Goal: Find specific page/section: Find specific page/section

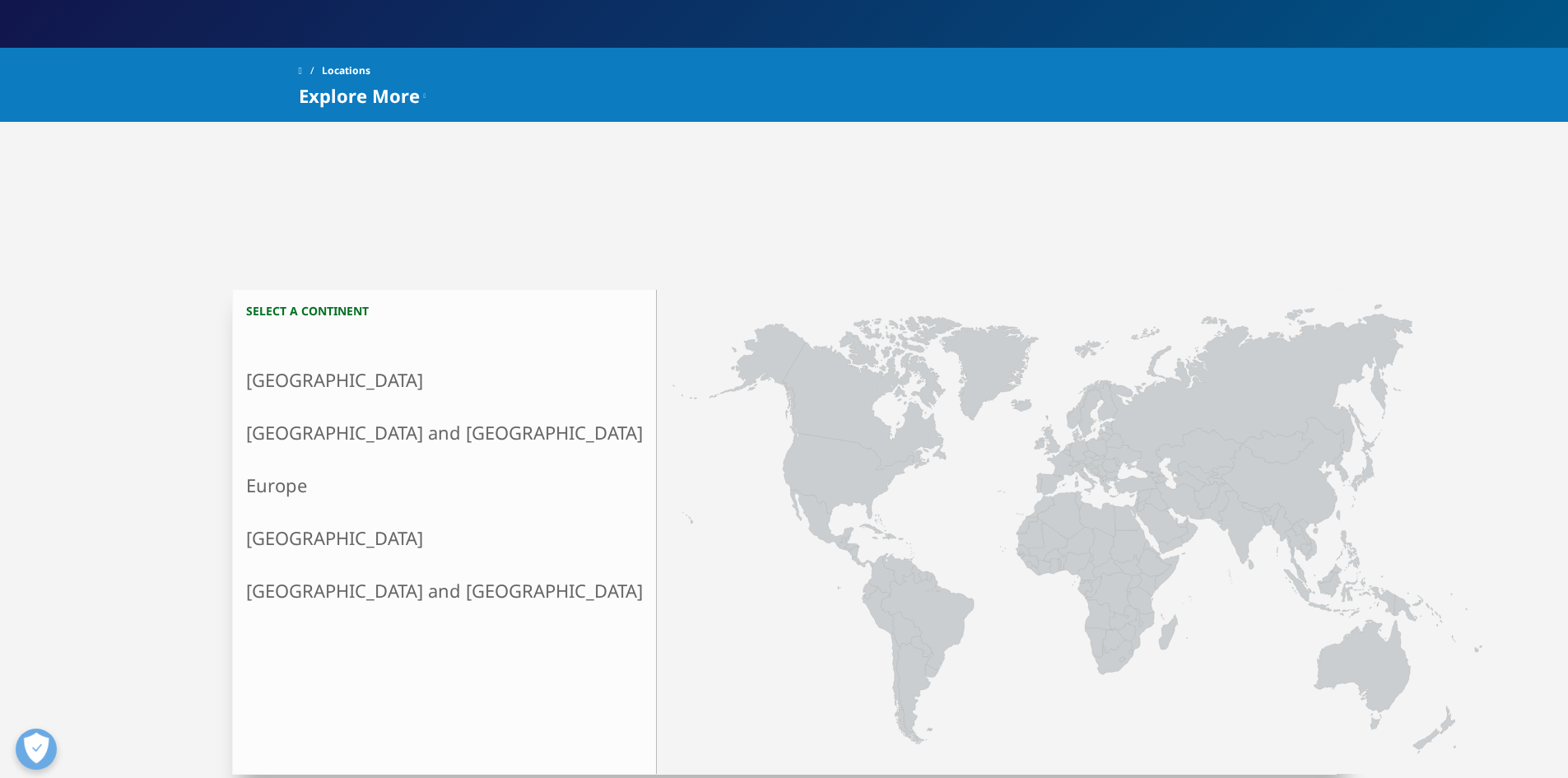
scroll to position [329, 0]
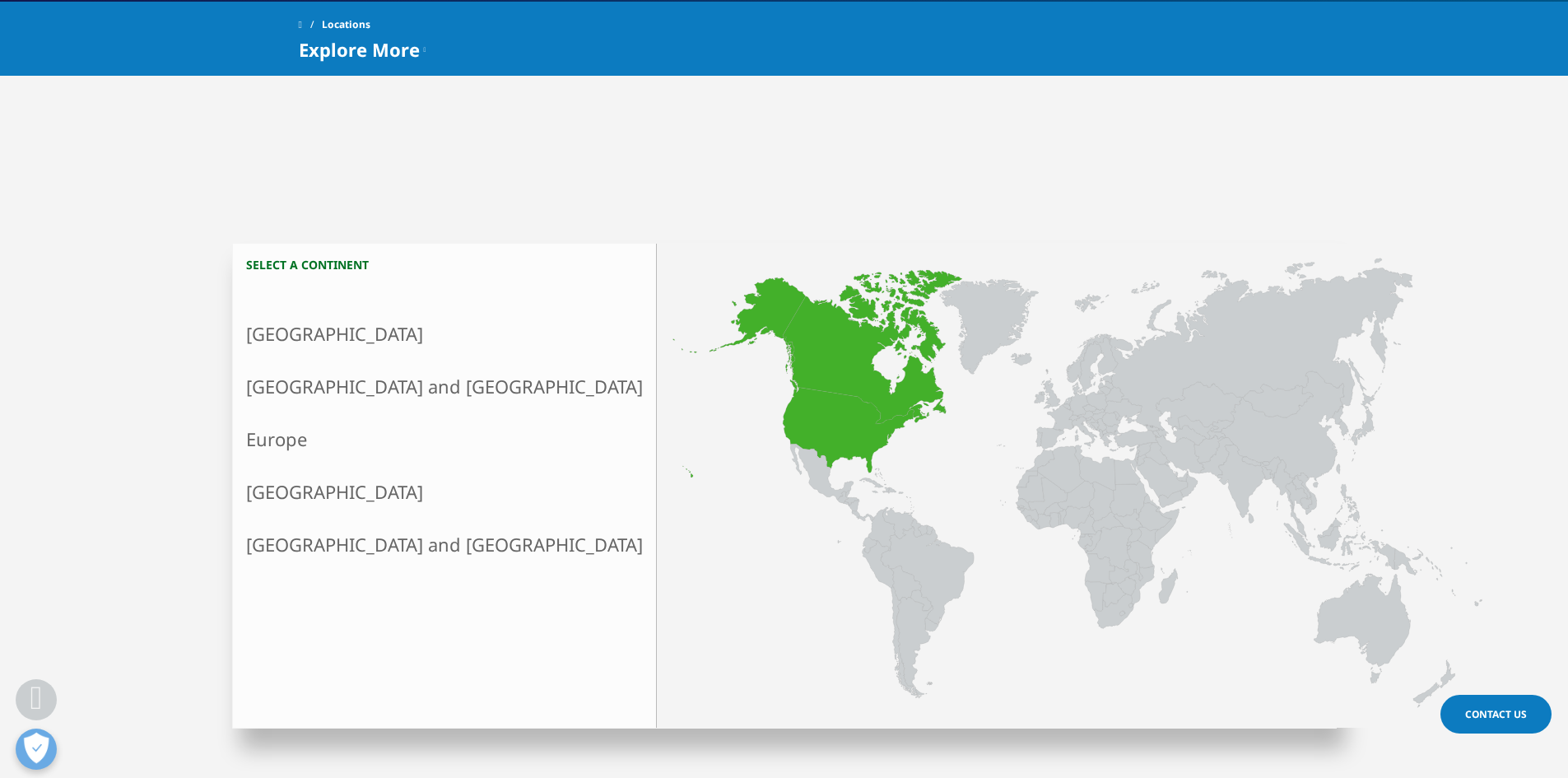
click at [376, 345] on link "[GEOGRAPHIC_DATA]" at bounding box center [445, 333] width 423 height 53
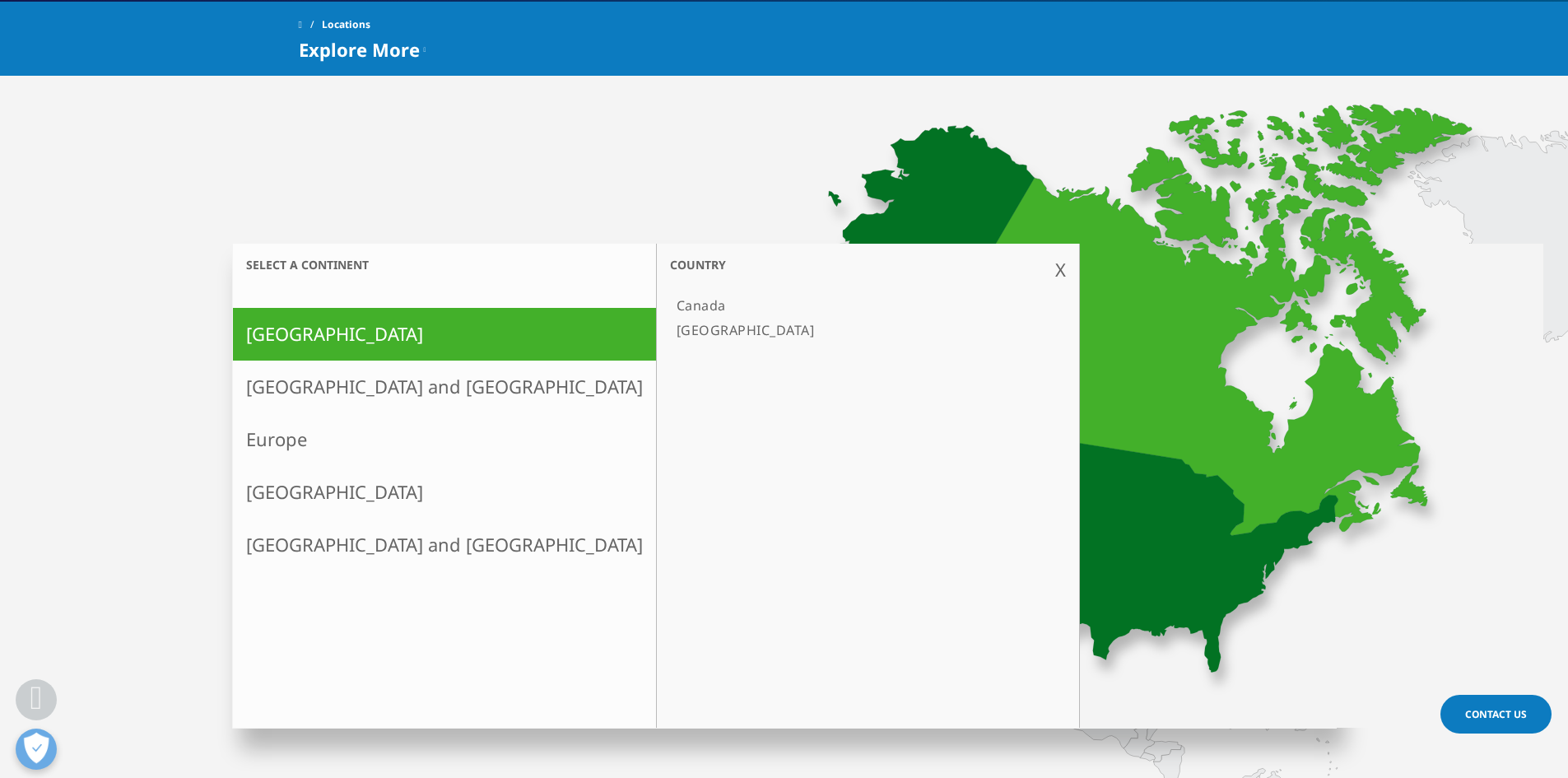
click at [670, 329] on link "[GEOGRAPHIC_DATA]" at bounding box center [859, 330] width 379 height 25
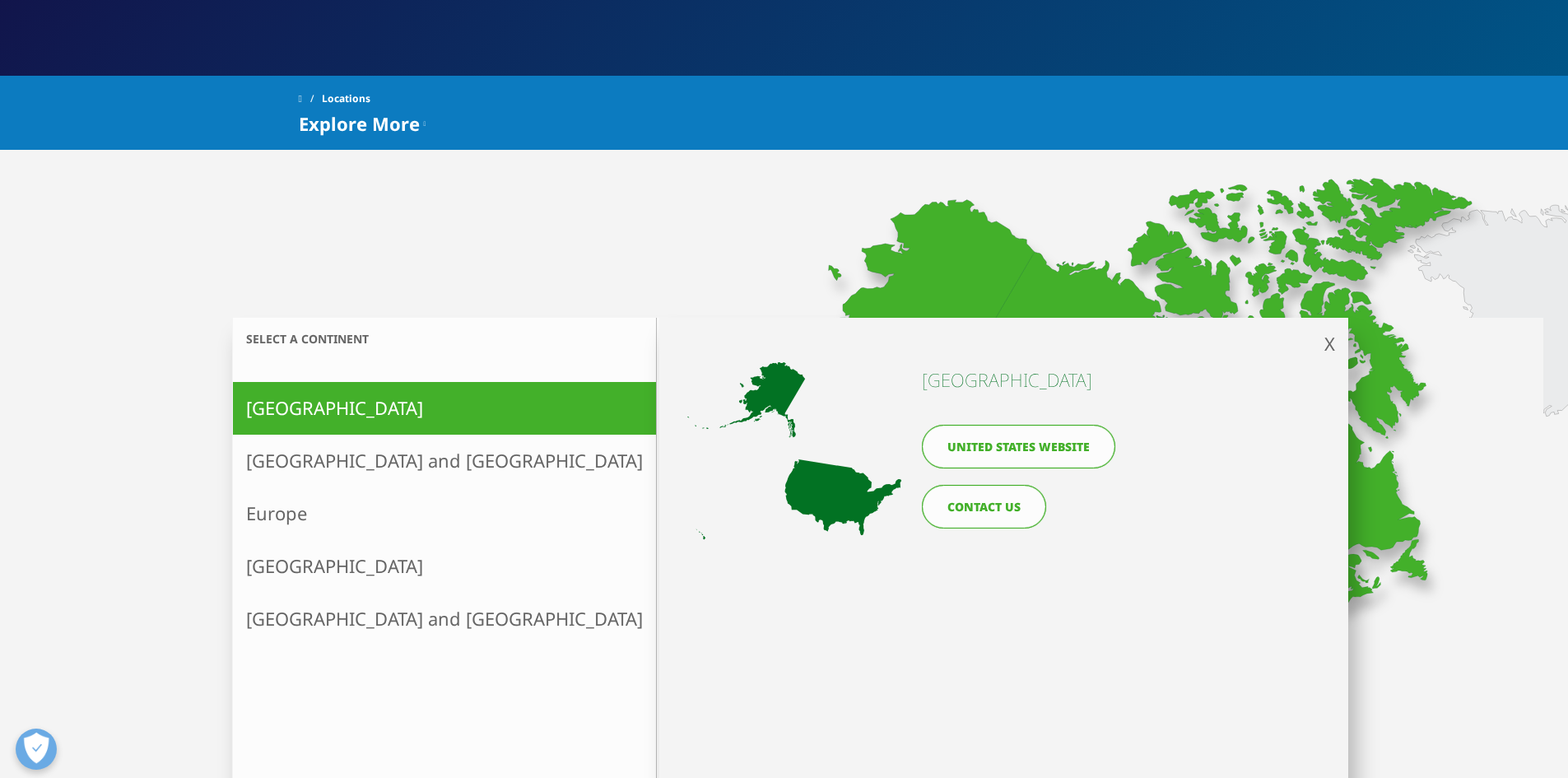
scroll to position [247, 0]
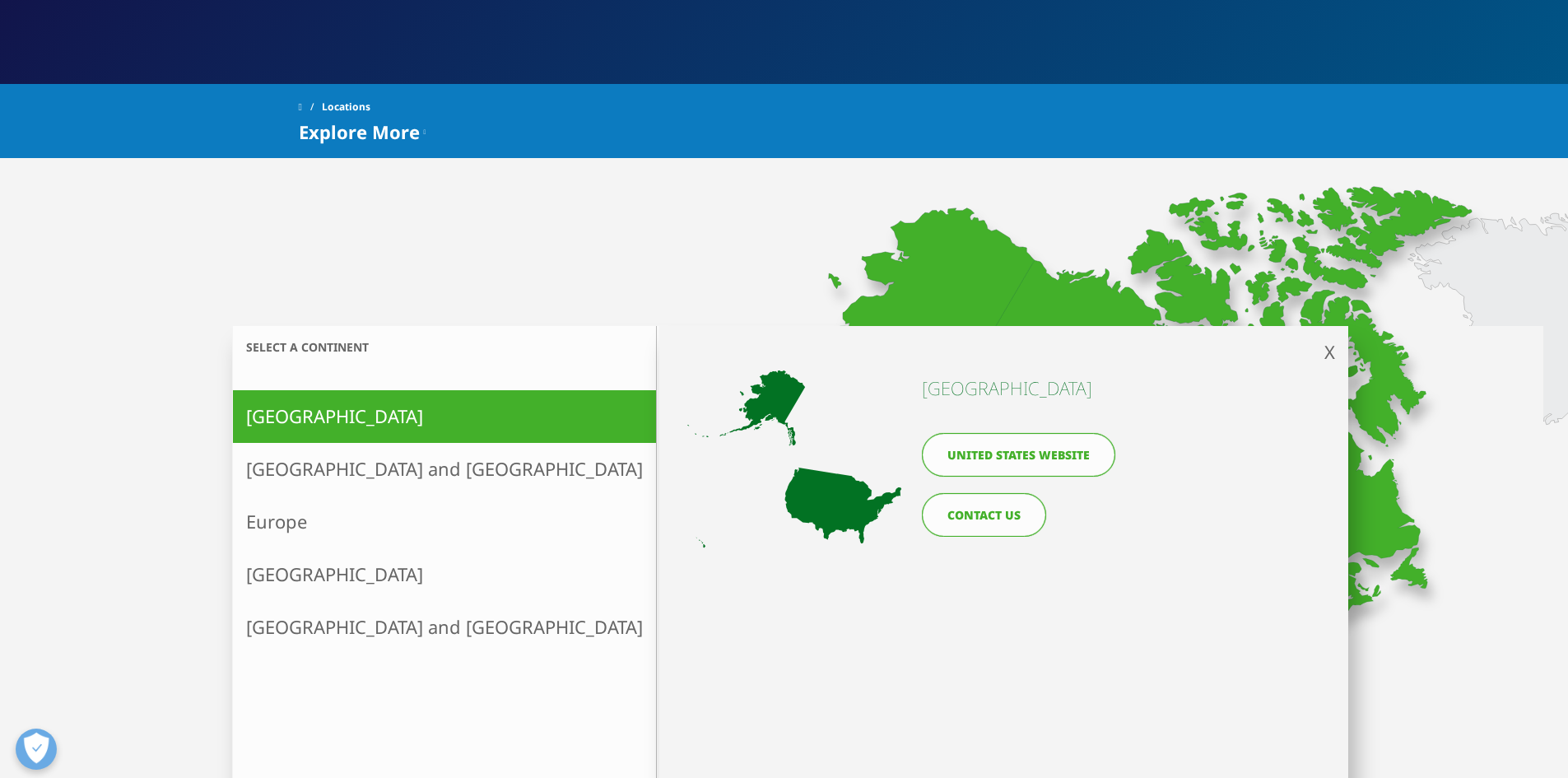
click at [1331, 350] on span "X" at bounding box center [1330, 351] width 10 height 25
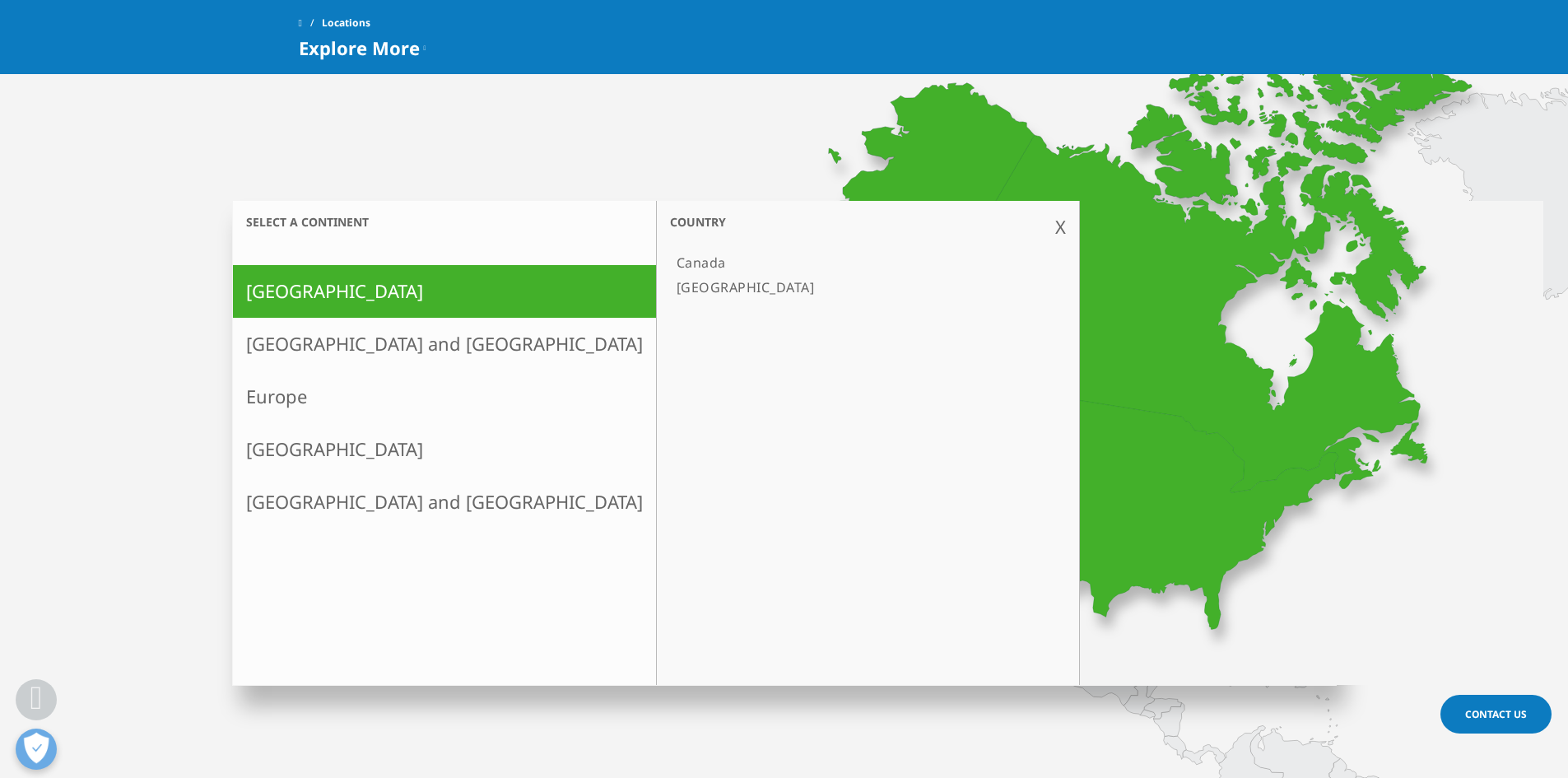
scroll to position [412, 0]
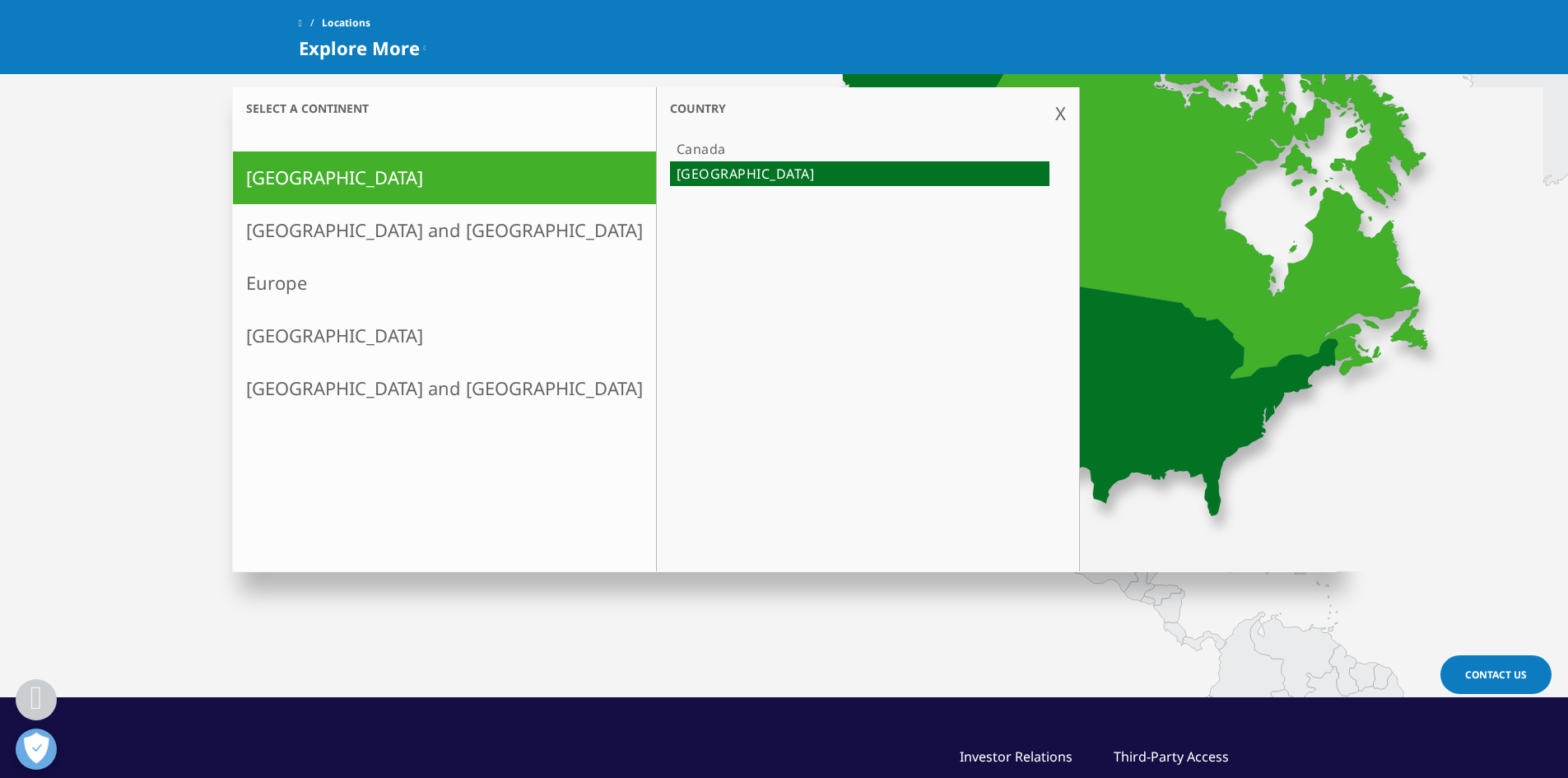
click at [948, 414] on icon at bounding box center [999, 250] width 676 height 560
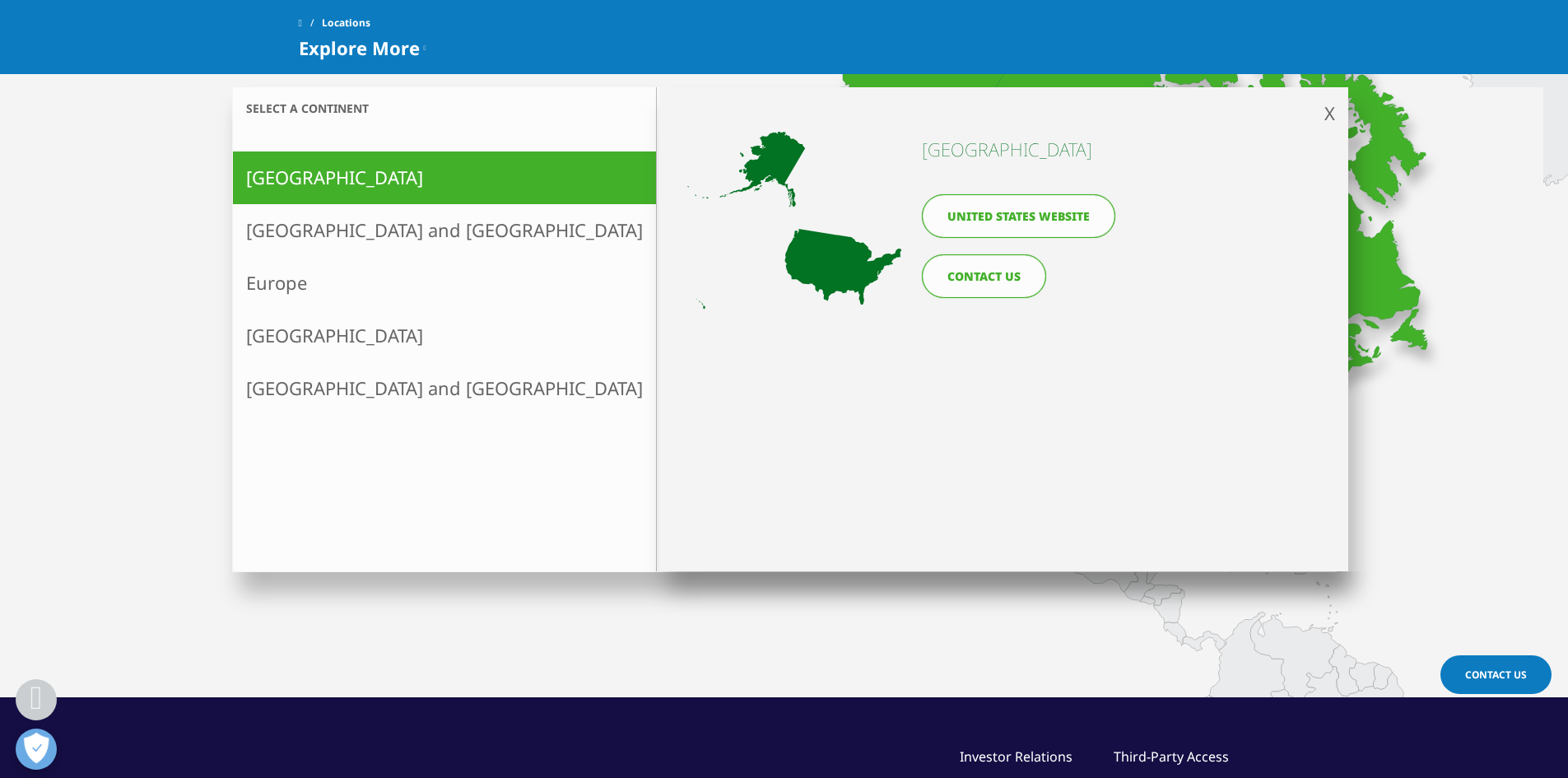
click at [978, 270] on link "CONTACT US" at bounding box center [984, 276] width 124 height 44
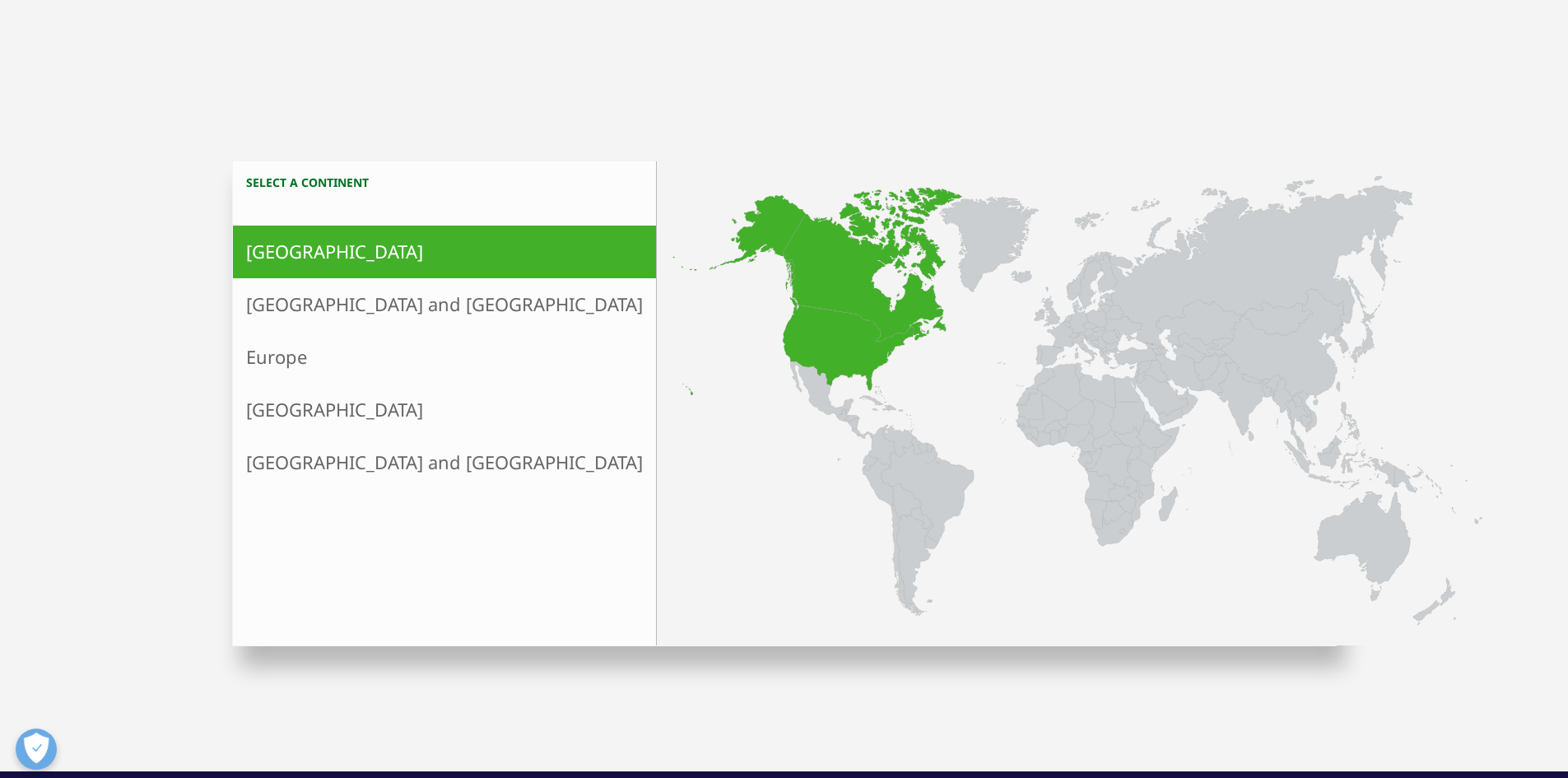
click at [782, 263] on icon at bounding box center [872, 264] width 180 height 154
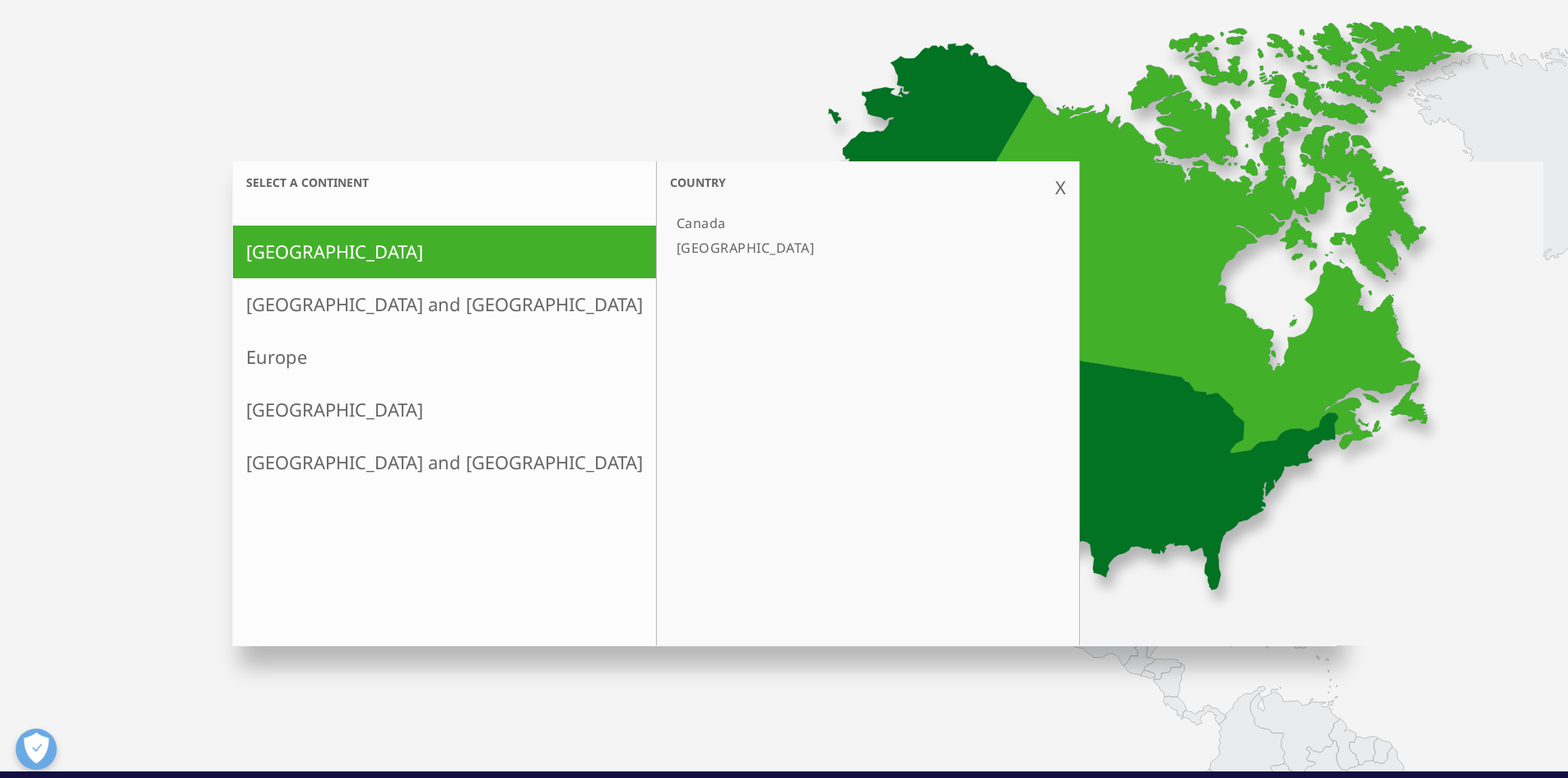
click at [670, 251] on link "[GEOGRAPHIC_DATA]" at bounding box center [859, 248] width 379 height 25
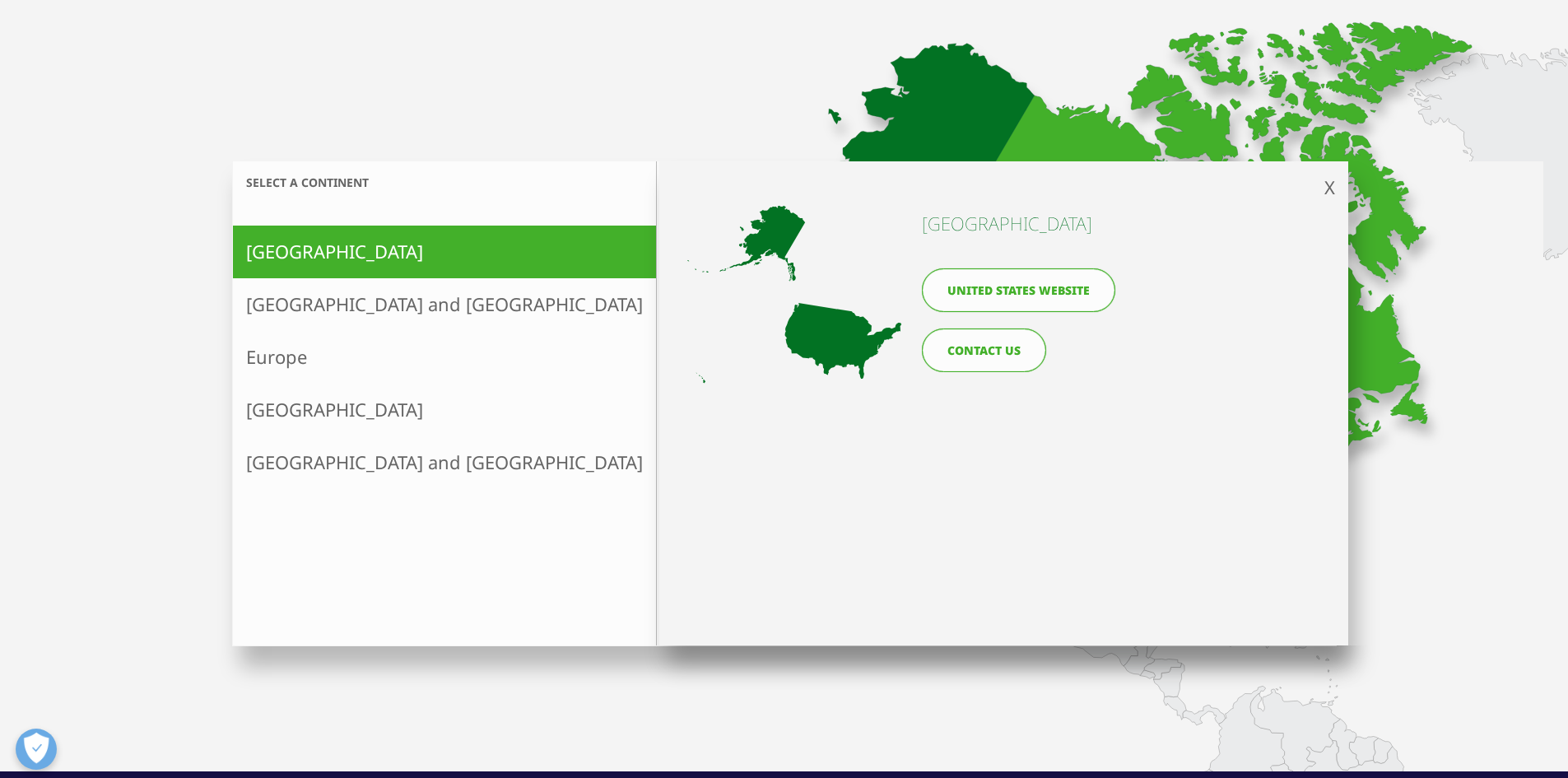
click at [670, 239] on link "[GEOGRAPHIC_DATA]" at bounding box center [859, 248] width 379 height 25
click at [670, 246] on link "[GEOGRAPHIC_DATA]" at bounding box center [859, 248] width 379 height 25
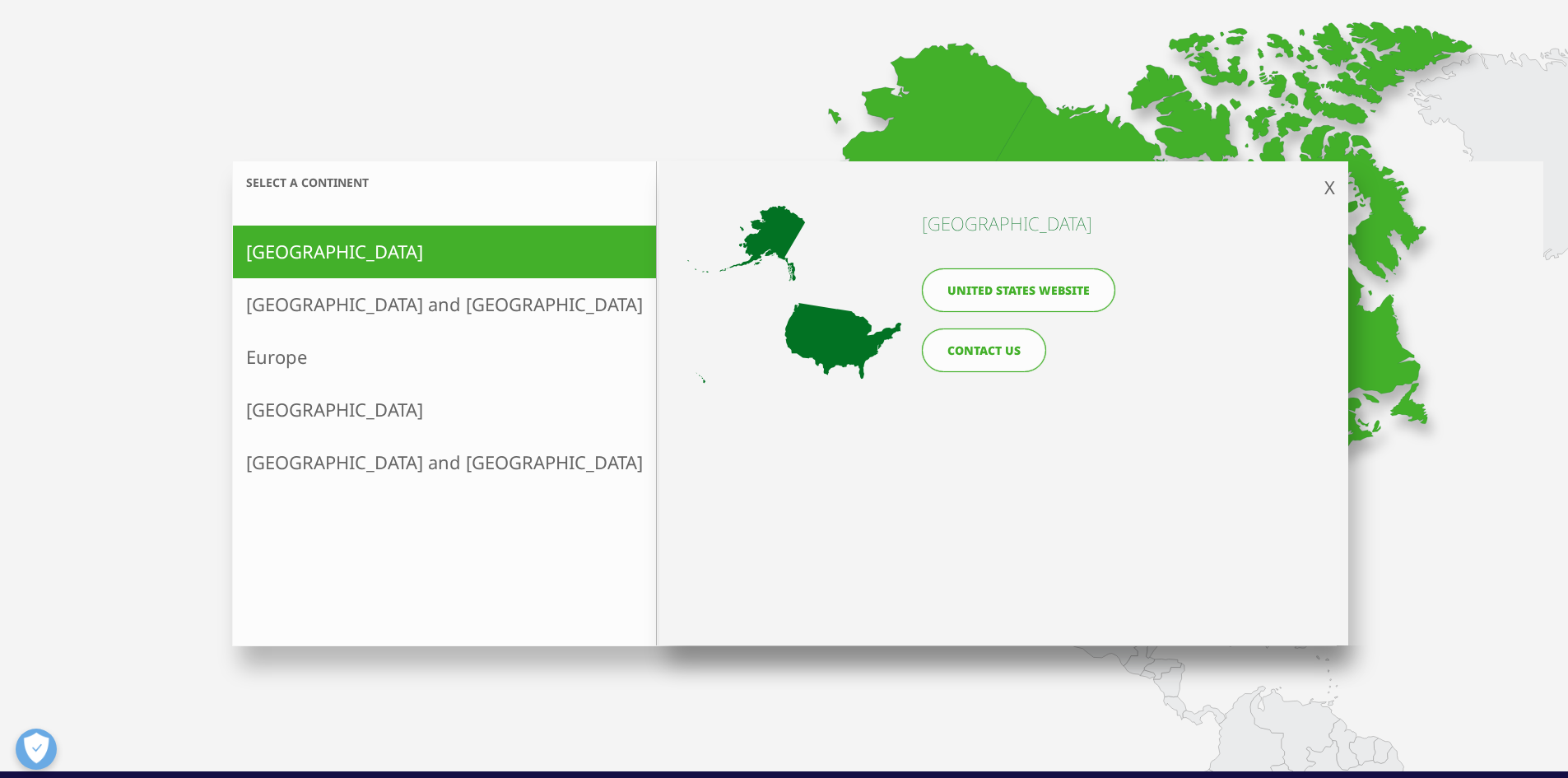
click at [1021, 288] on link "United States website" at bounding box center [1019, 290] width 193 height 44
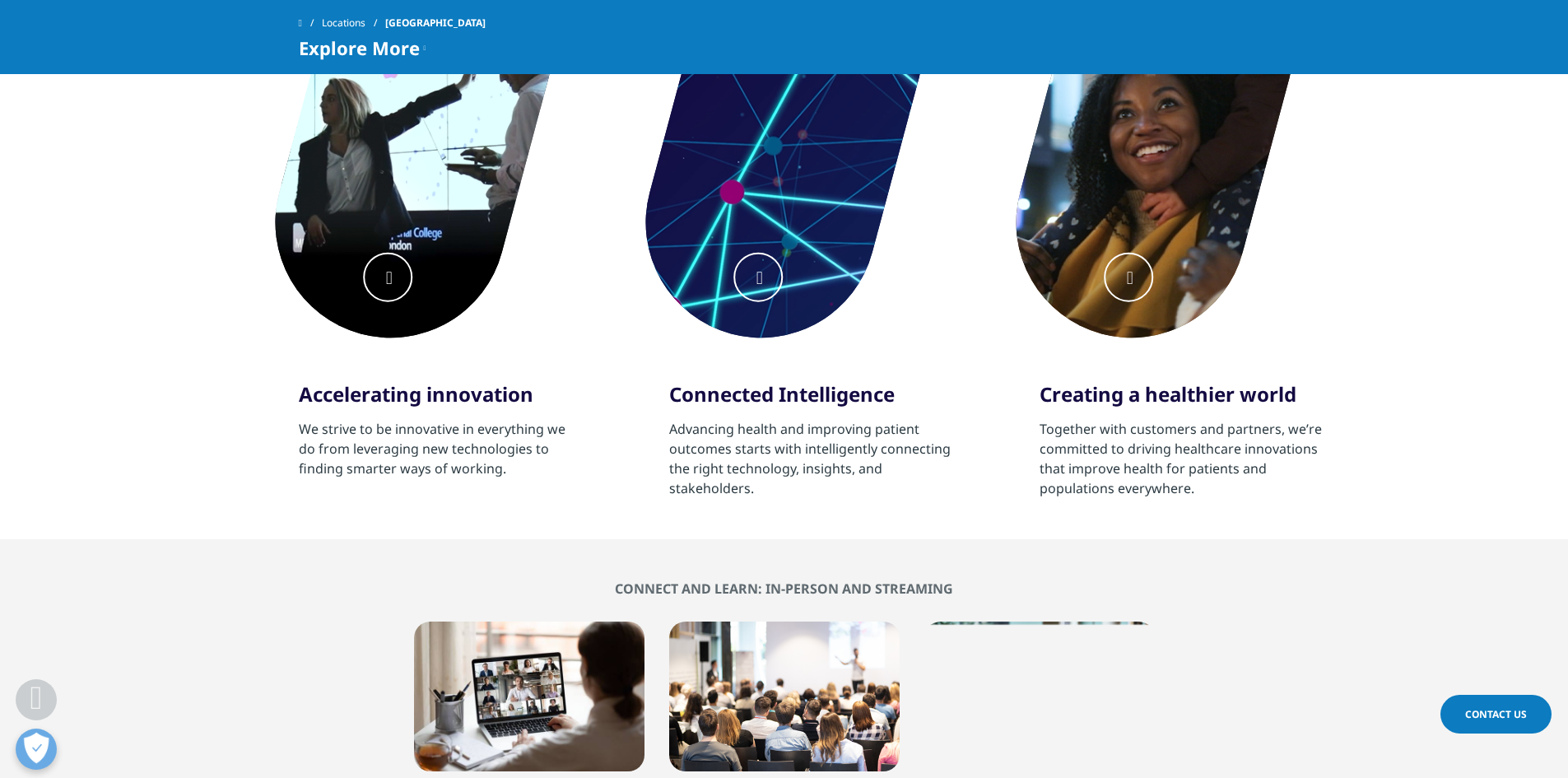
scroll to position [741, 0]
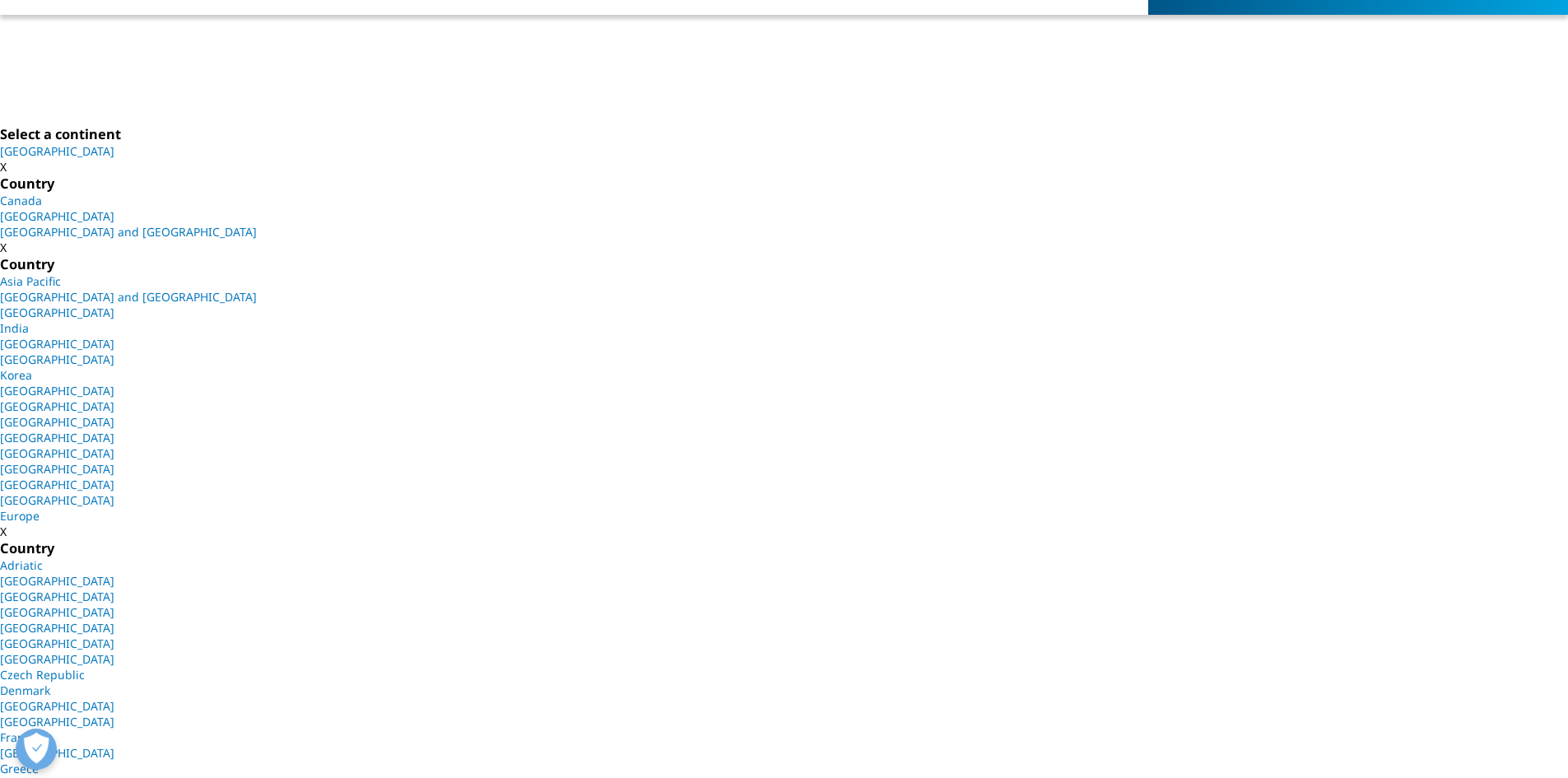
scroll to position [412, 0]
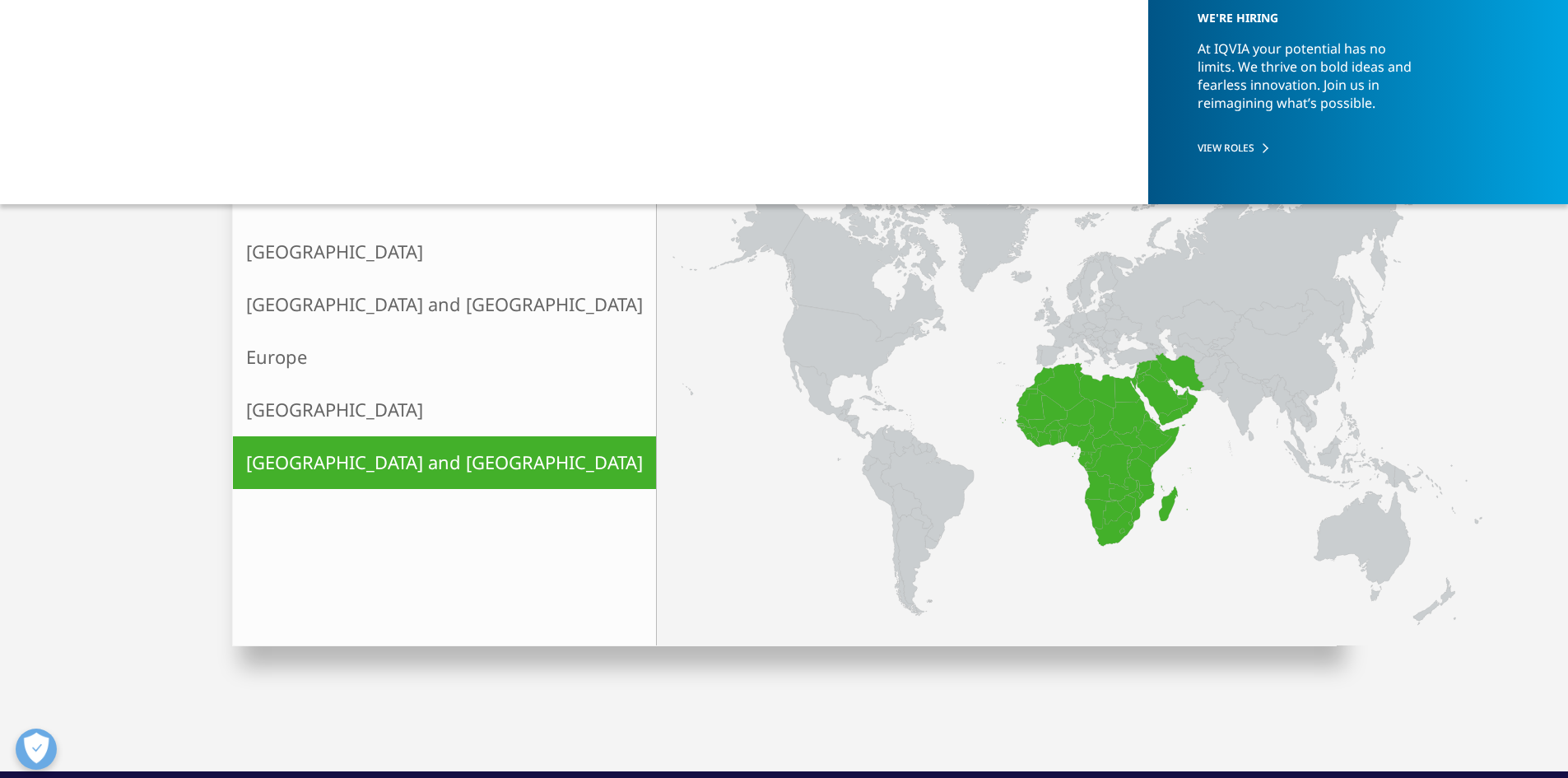
click at [1085, 452] on icon at bounding box center [1108, 466] width 46 height 45
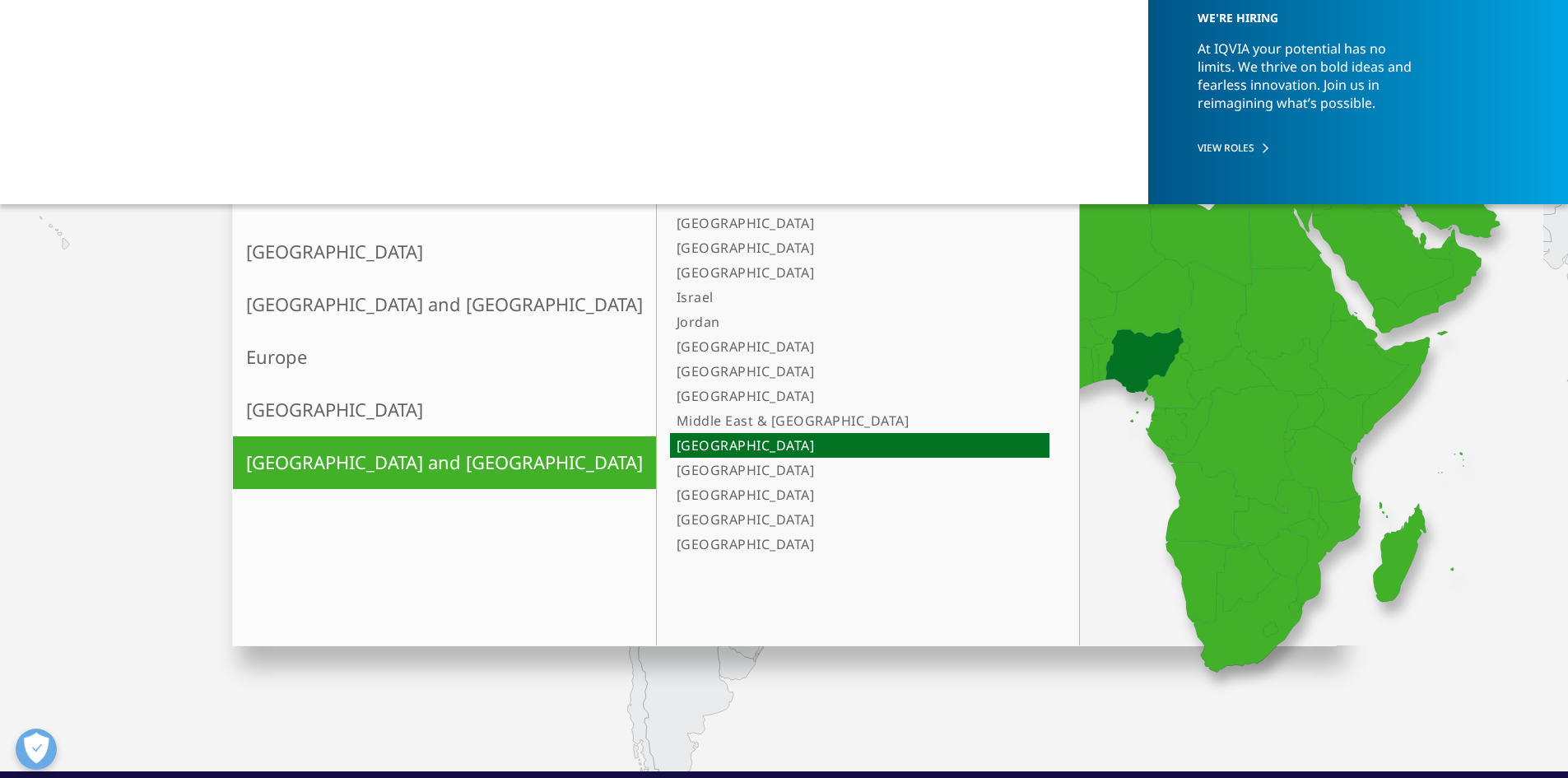
click at [1105, 357] on icon at bounding box center [1144, 359] width 79 height 65
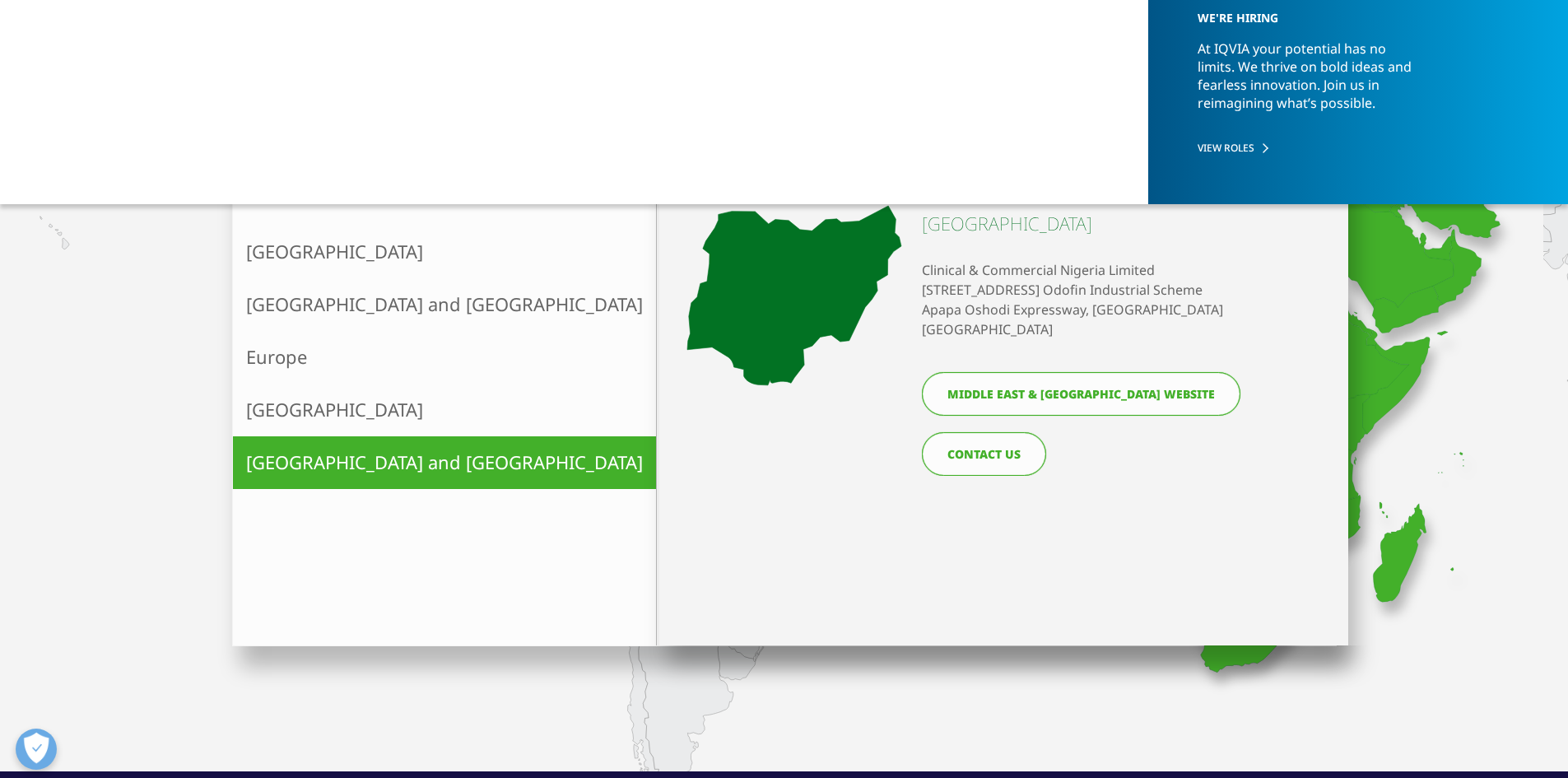
click at [1327, 188] on span "X" at bounding box center [1330, 187] width 10 height 25
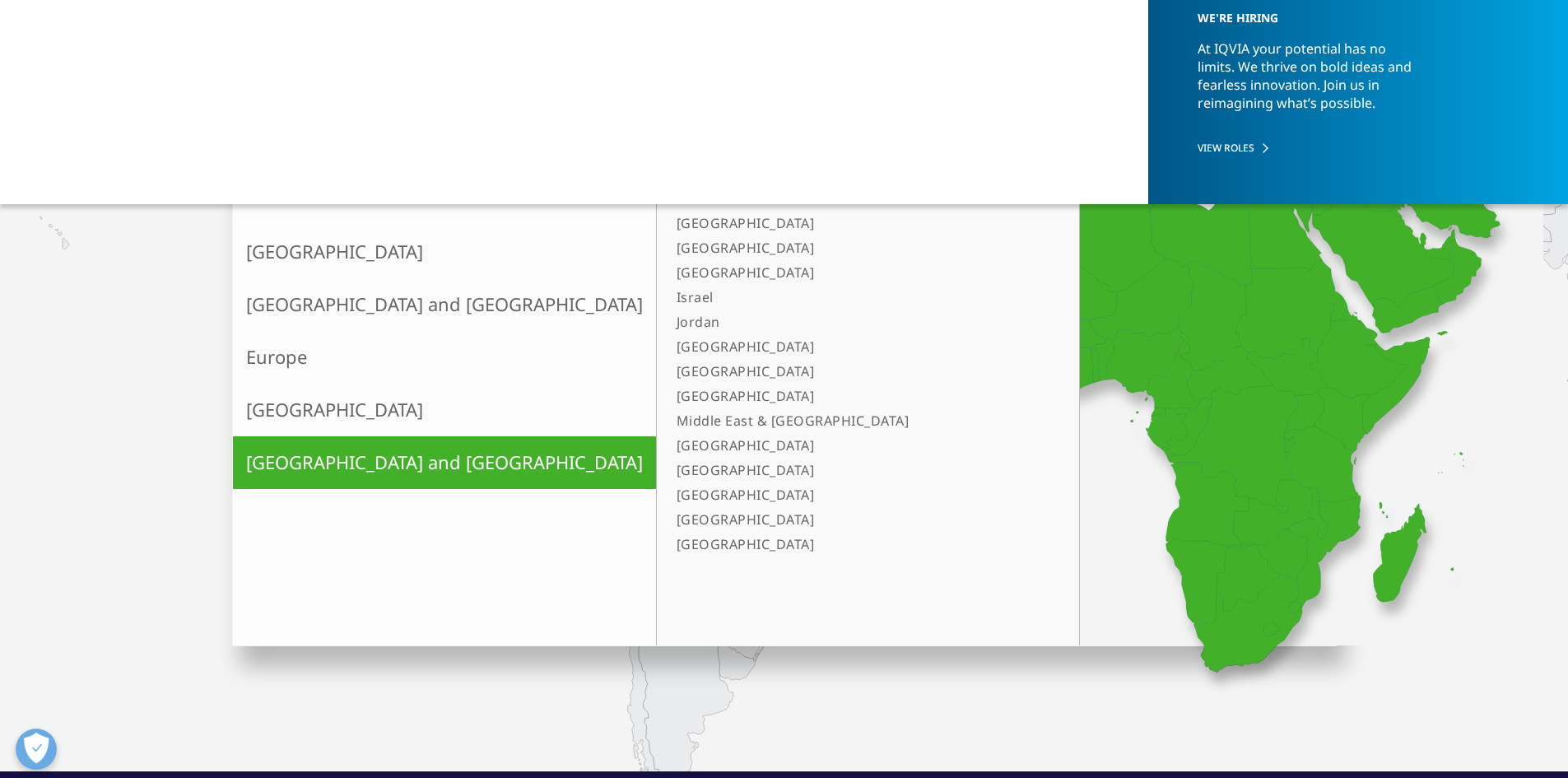
click at [287, 361] on link "Europe" at bounding box center [445, 357] width 423 height 53
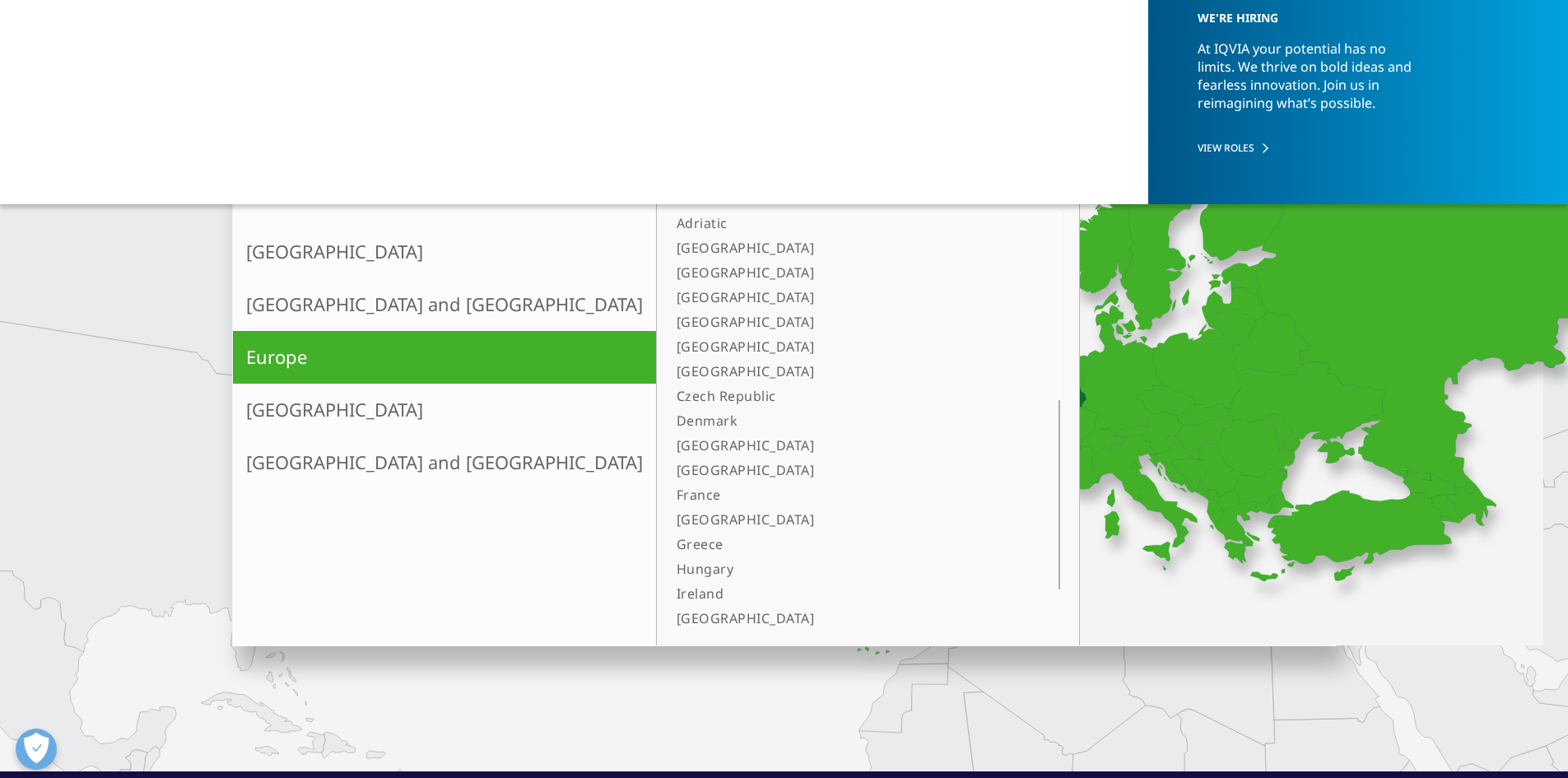
click at [670, 307] on link "[GEOGRAPHIC_DATA]" at bounding box center [847, 297] width 355 height 25
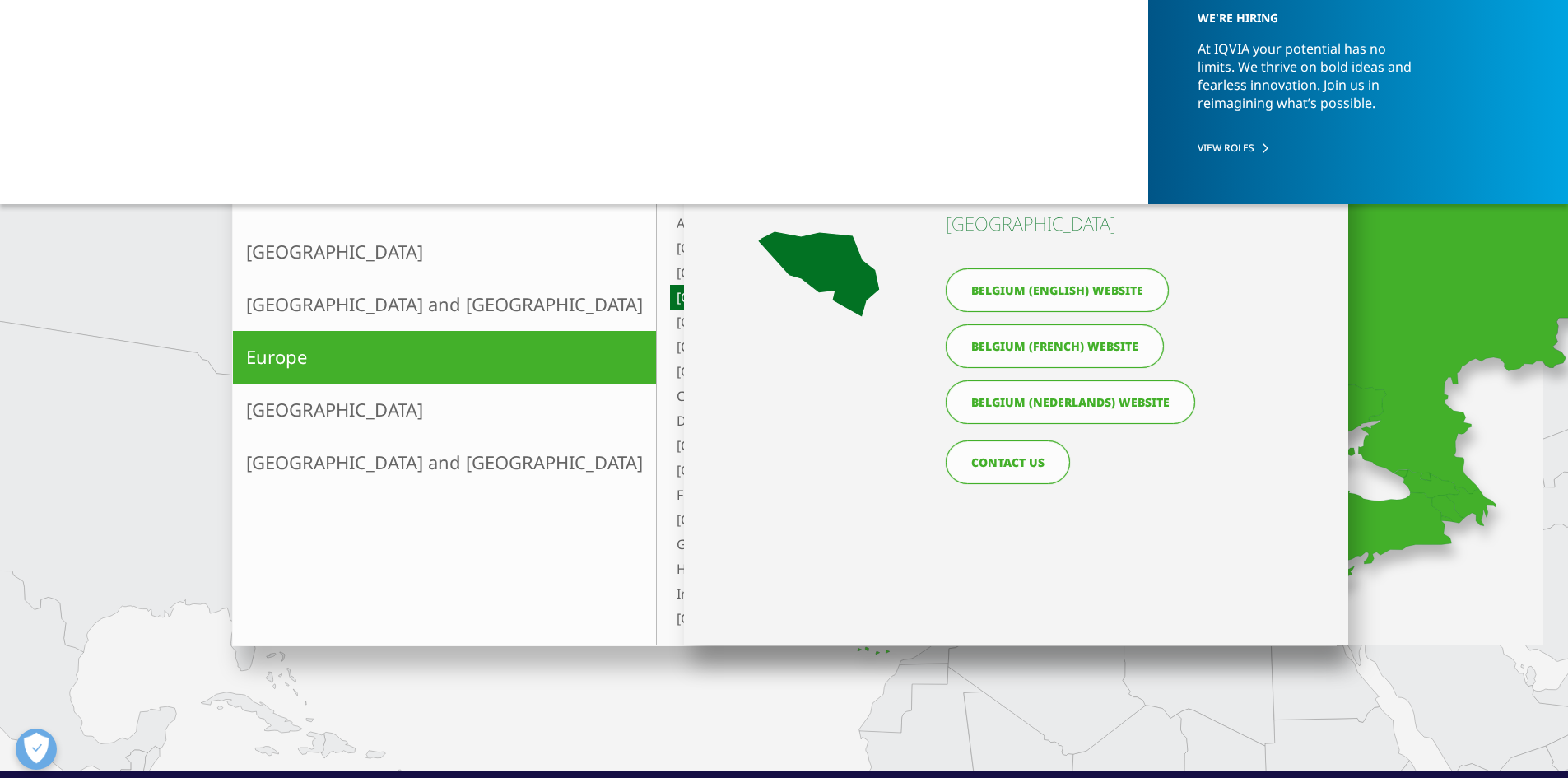
click at [670, 421] on link "Denmark" at bounding box center [847, 421] width 355 height 25
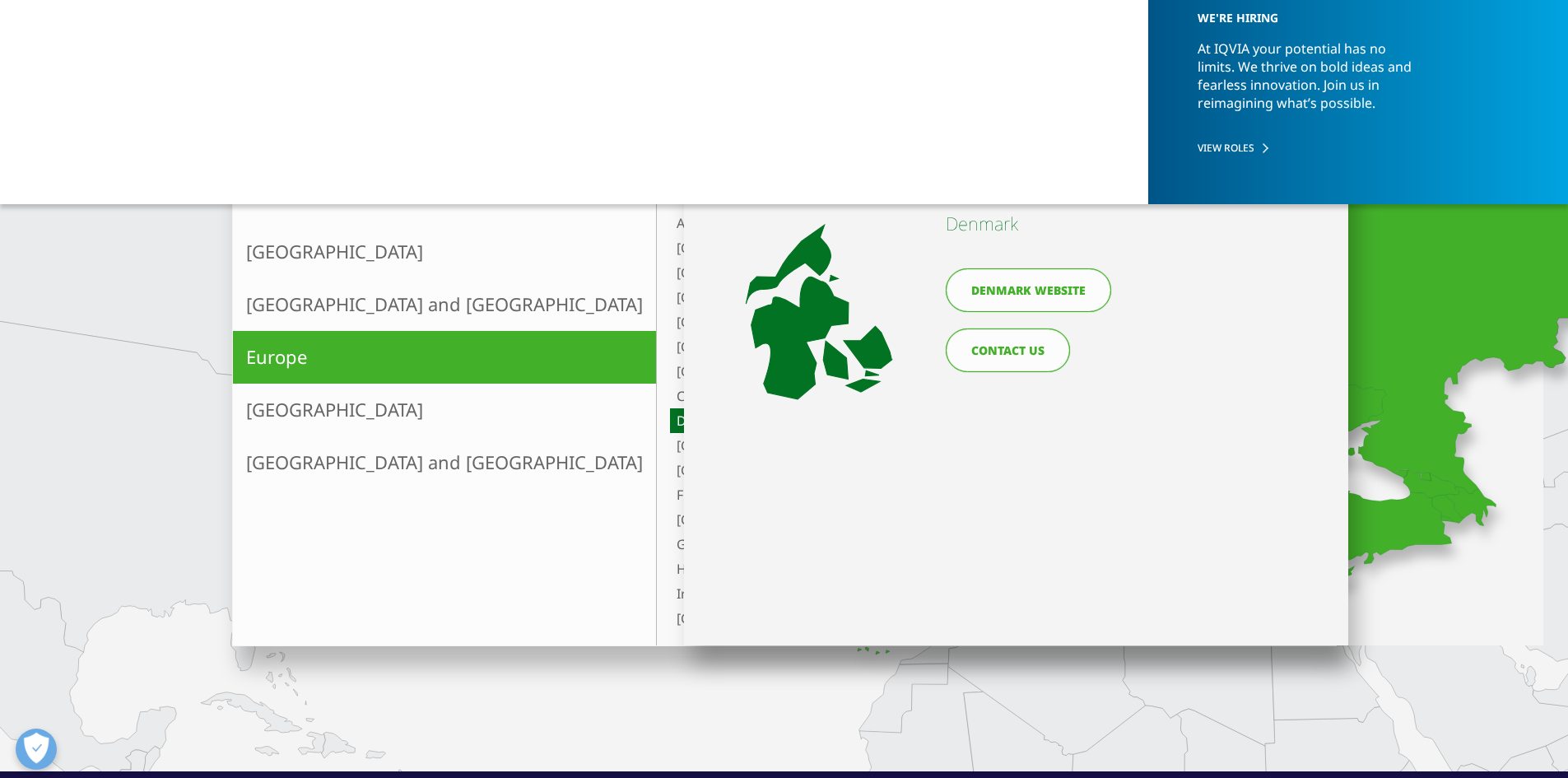
click at [670, 475] on link "[GEOGRAPHIC_DATA]" at bounding box center [847, 470] width 355 height 25
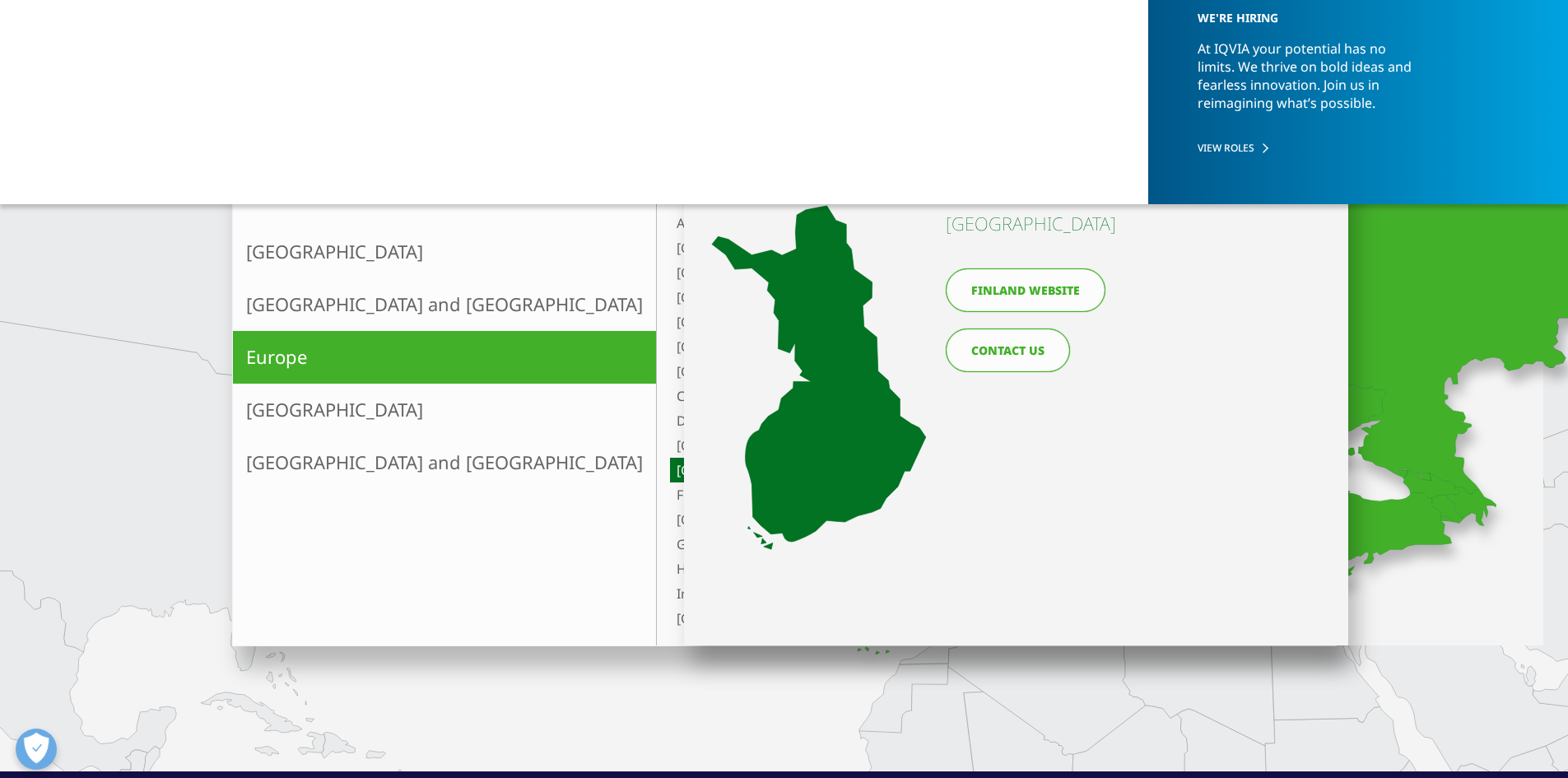
click at [670, 231] on link "Adriatic" at bounding box center [847, 223] width 355 height 25
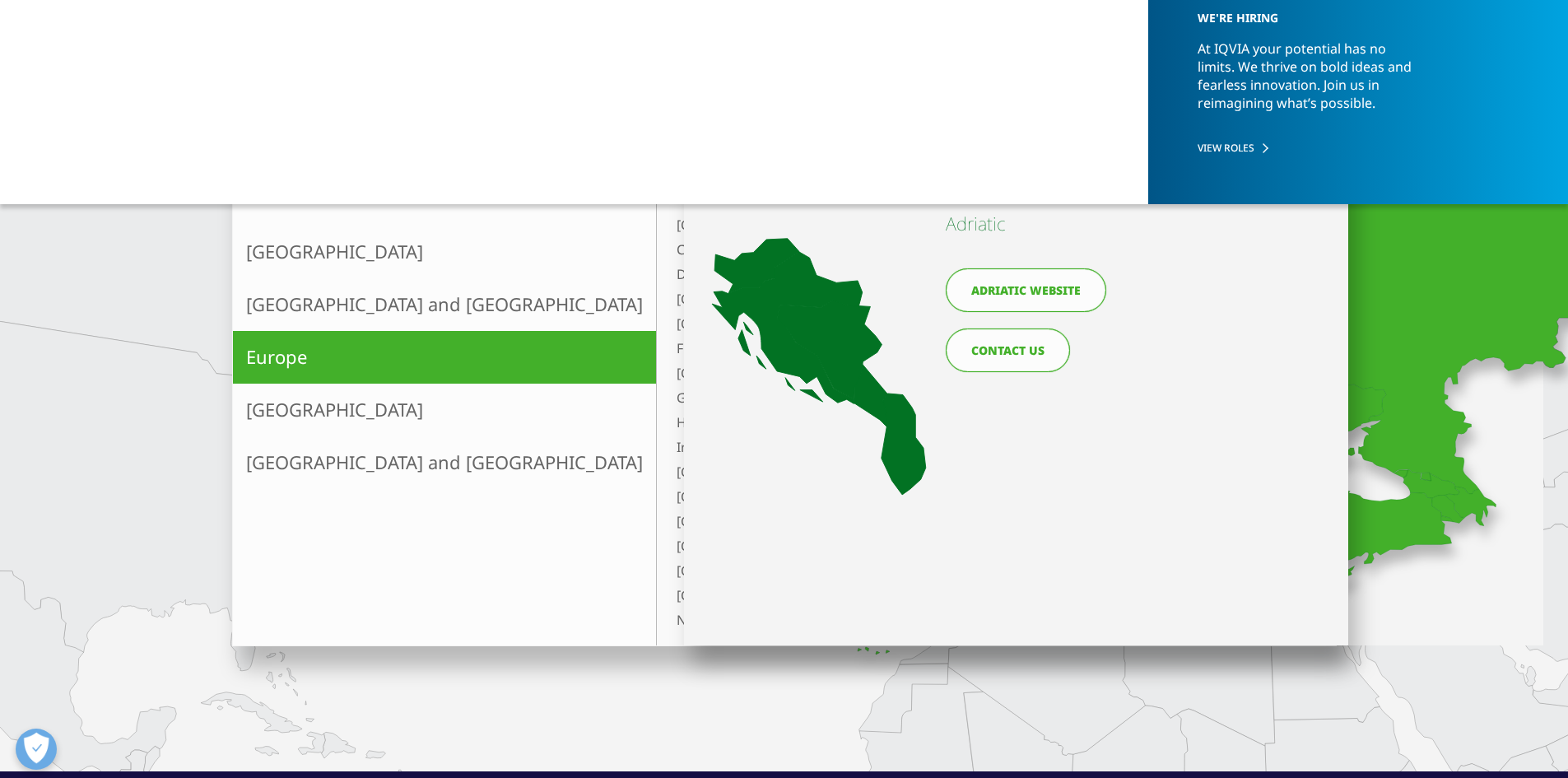
click at [670, 373] on link "[GEOGRAPHIC_DATA]" at bounding box center [847, 372] width 355 height 25
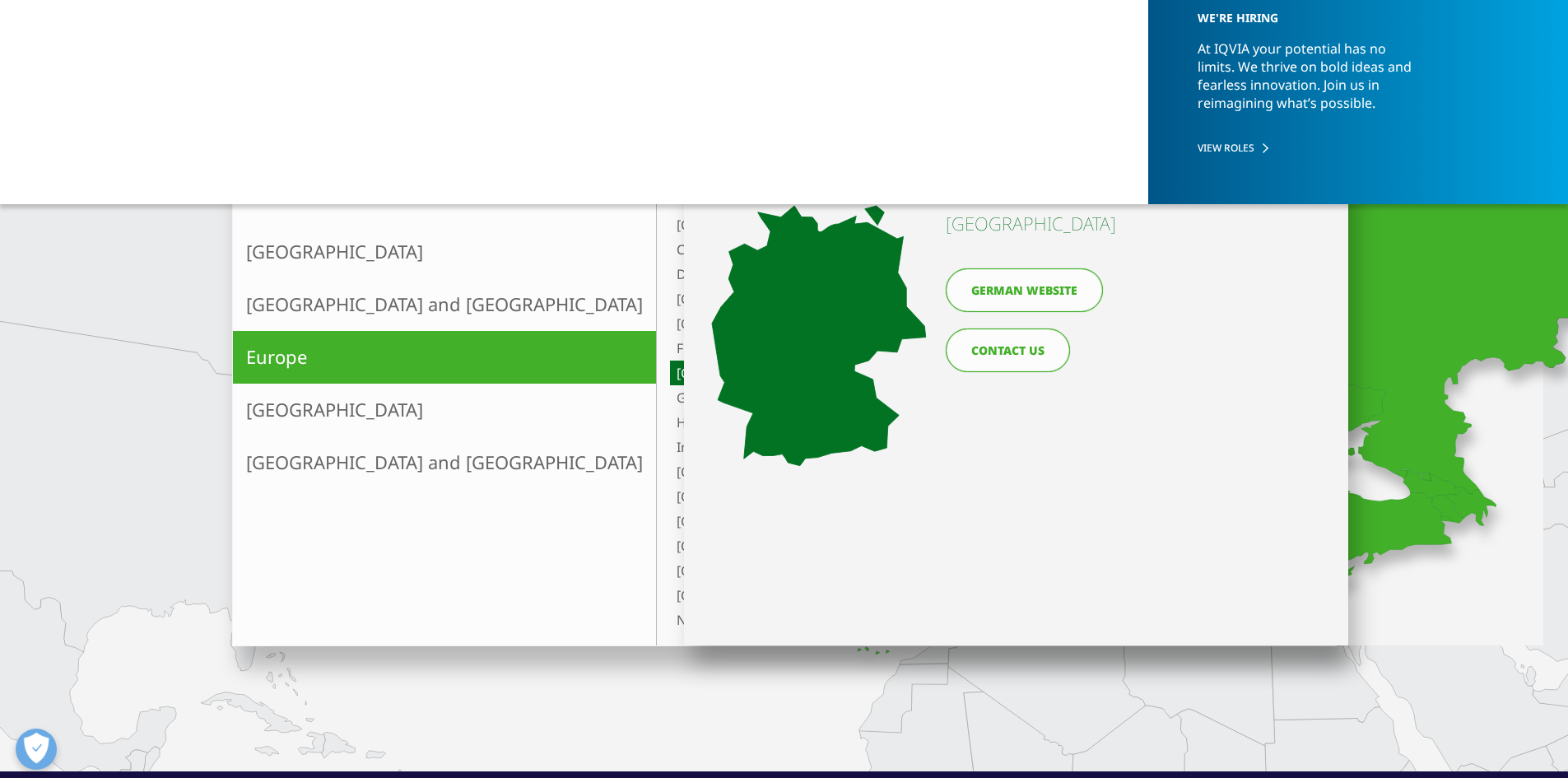
click at [670, 242] on link "Czech Republic" at bounding box center [847, 250] width 355 height 25
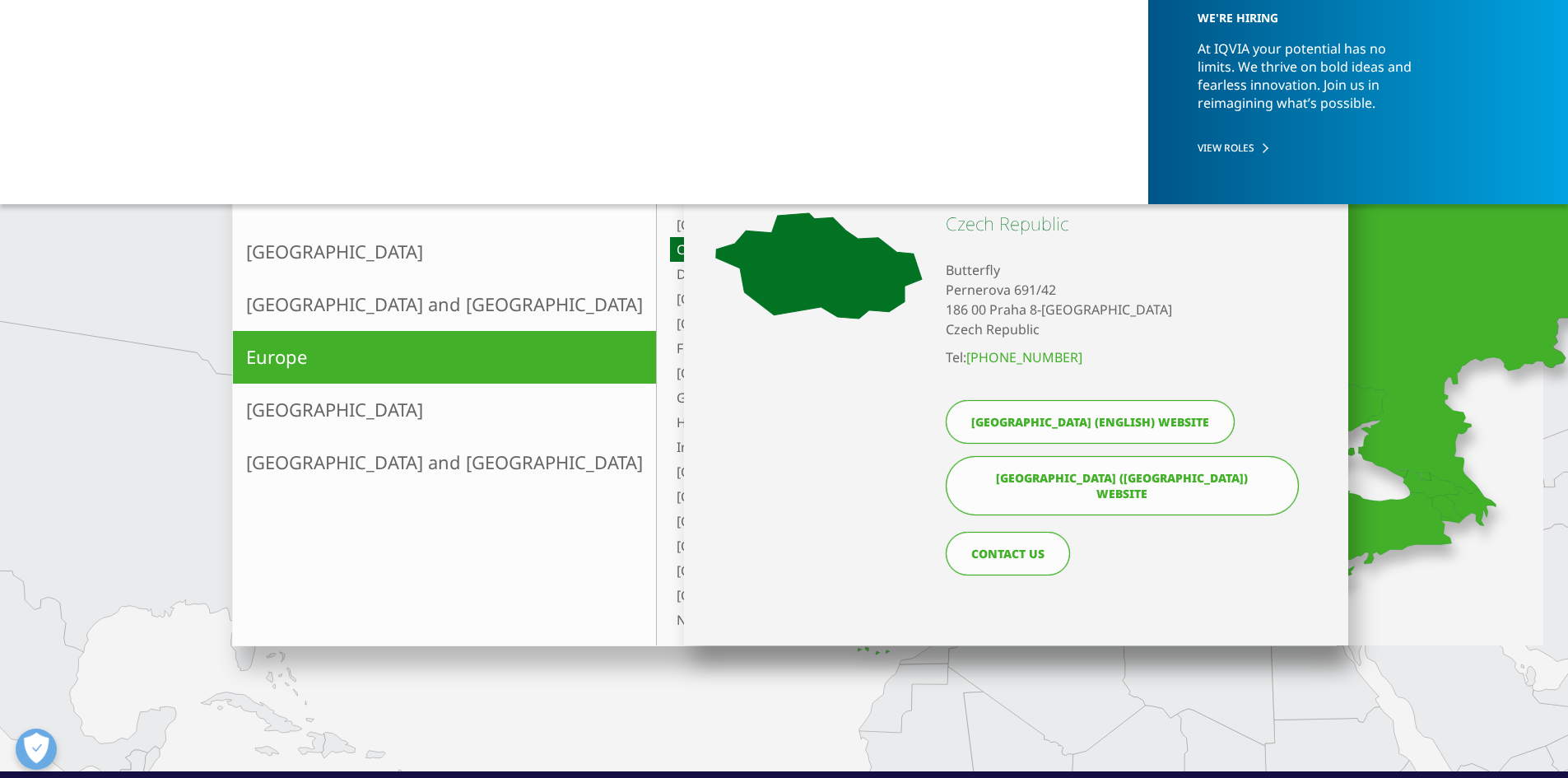
click at [1325, 186] on span "X" at bounding box center [1330, 187] width 10 height 25
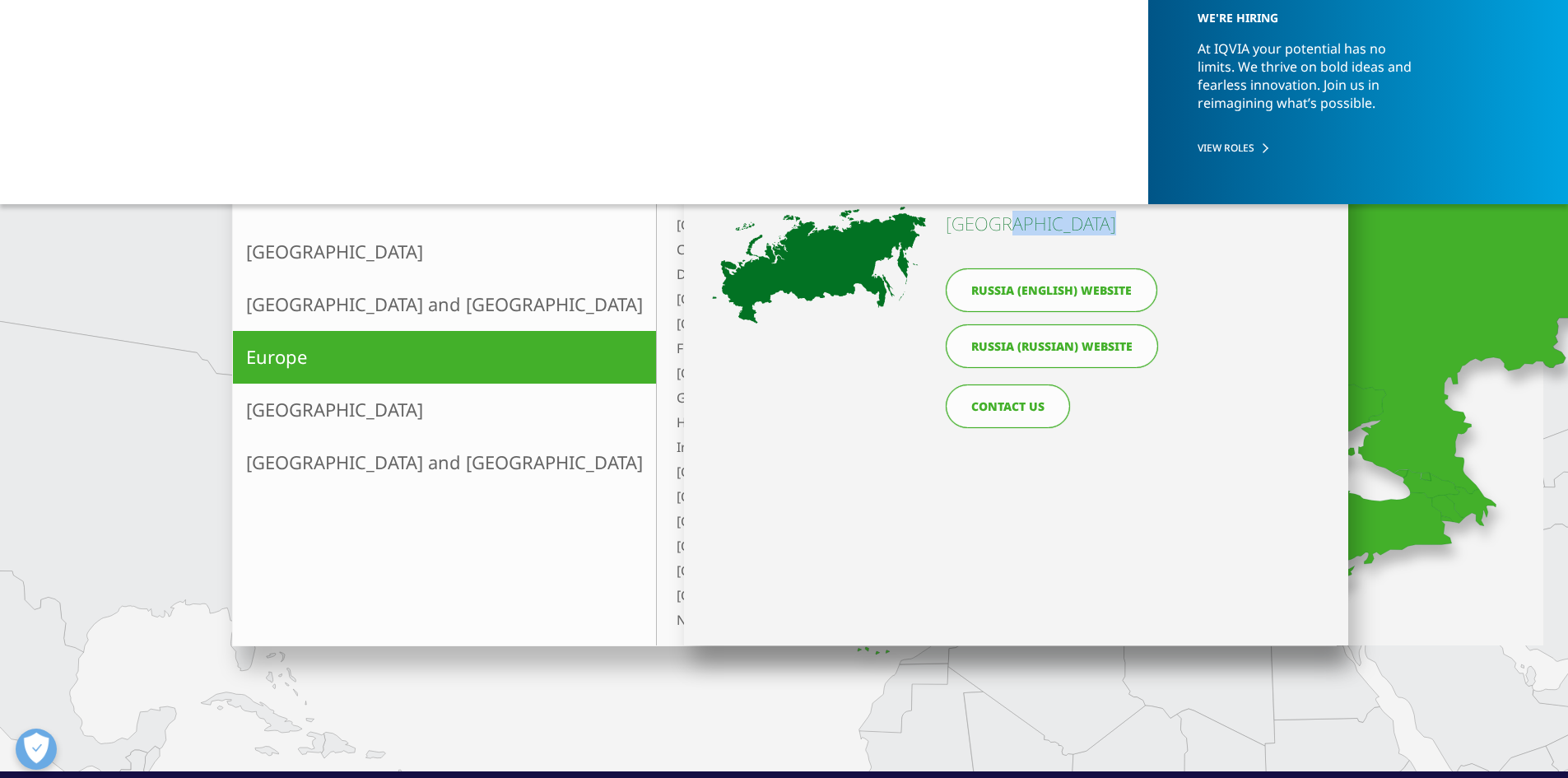
click at [1271, 221] on div "X << back to select continent [GEOGRAPHIC_DATA] [GEOGRAPHIC_DATA] (English) web…" at bounding box center [1015, 403] width 663 height 484
click at [1327, 185] on span "X" at bounding box center [1330, 187] width 10 height 25
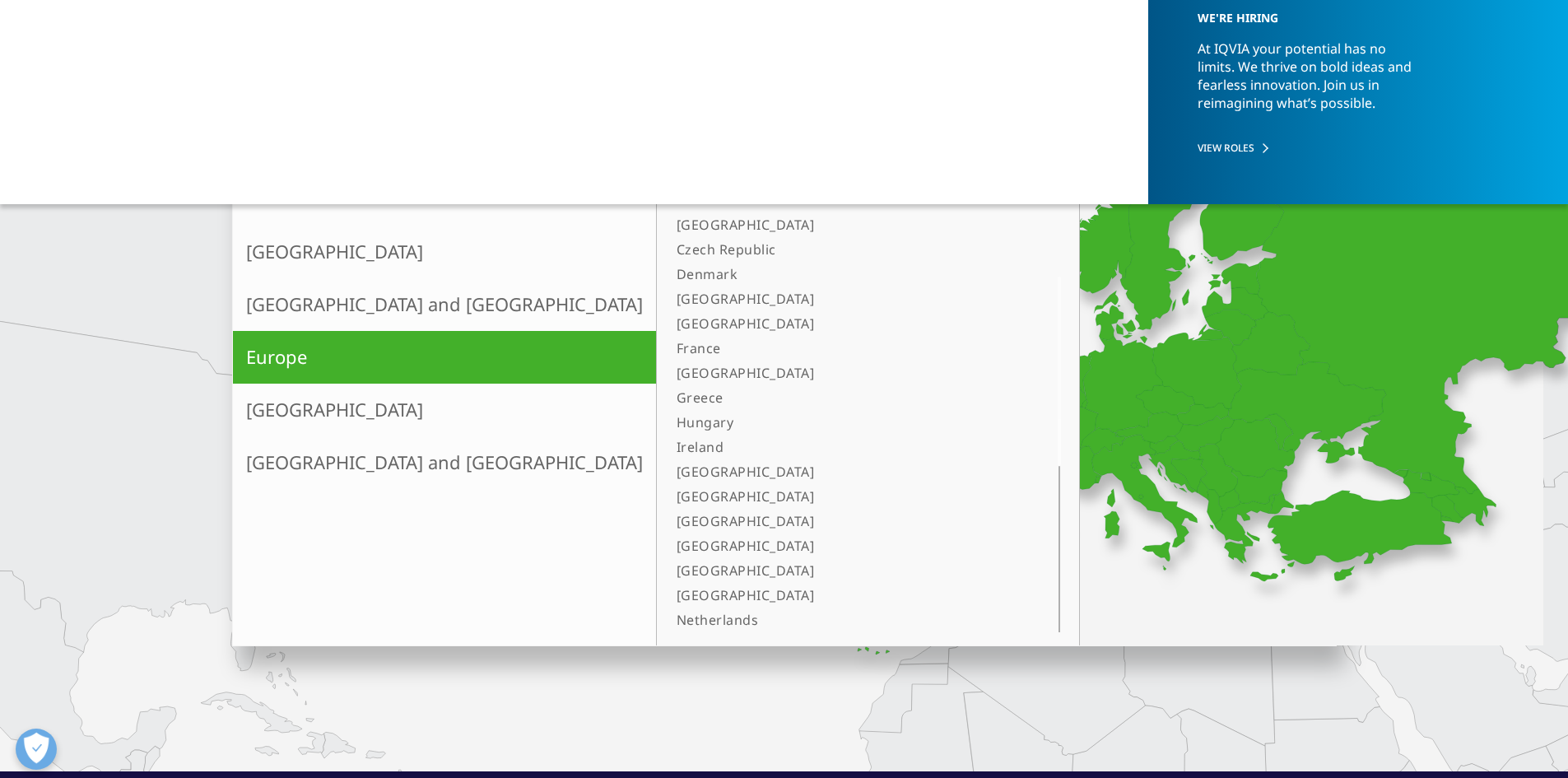
click at [316, 268] on link "[GEOGRAPHIC_DATA]" at bounding box center [445, 251] width 423 height 53
